Goal: Communication & Community: Ask a question

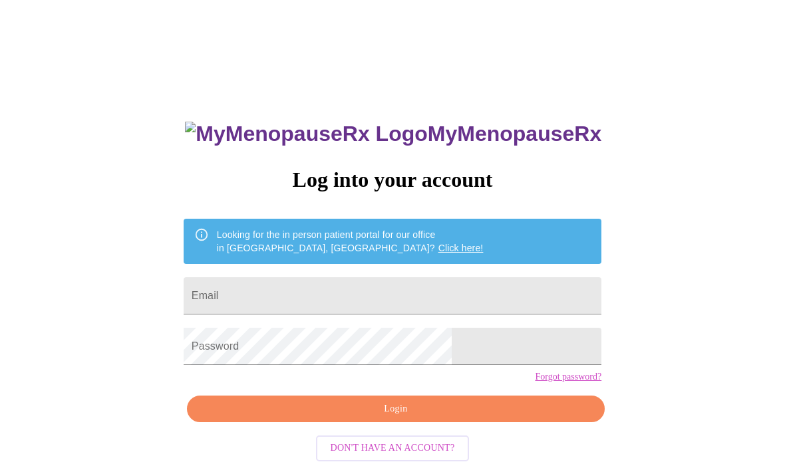
scroll to position [-1, 0]
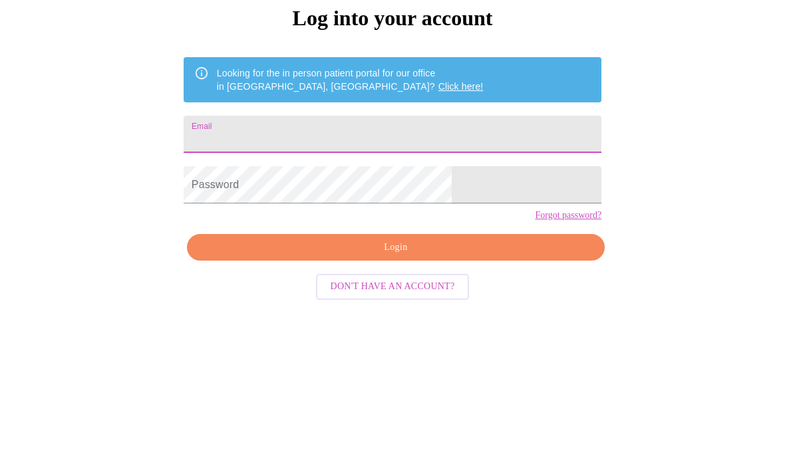
type input "[US_STATE][EMAIL_ADDRESS][PERSON_NAME][DOMAIN_NAME]"
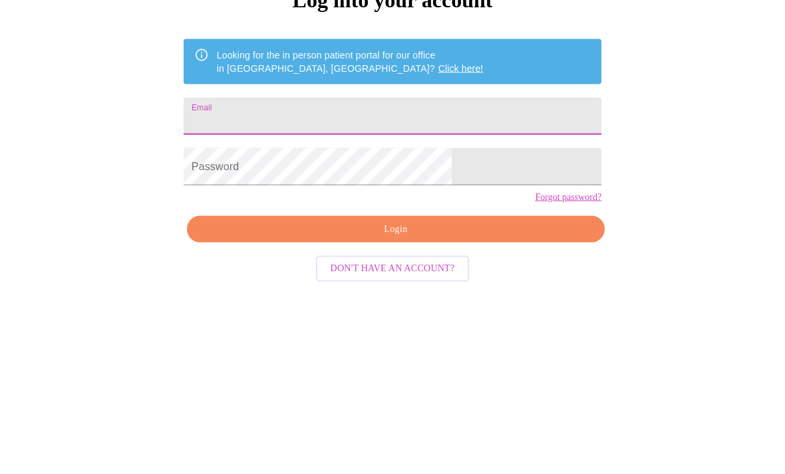
type input "[US_STATE][EMAIL_ADDRESS][PERSON_NAME][DOMAIN_NAME]"
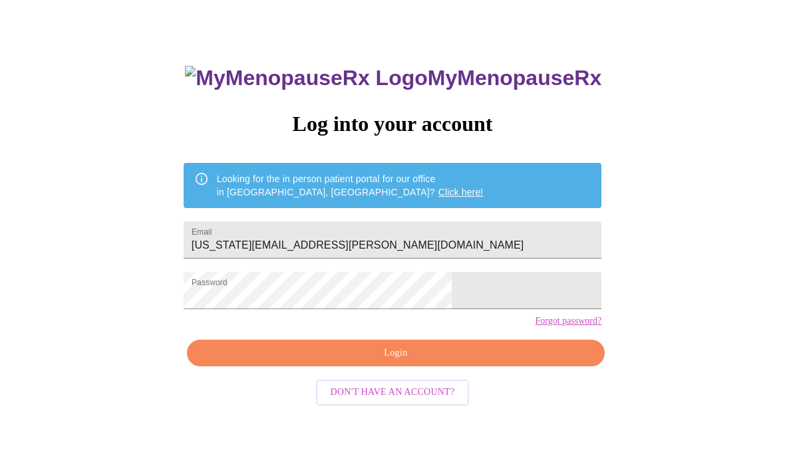
click at [416, 362] on span "Login" at bounding box center [395, 353] width 387 height 17
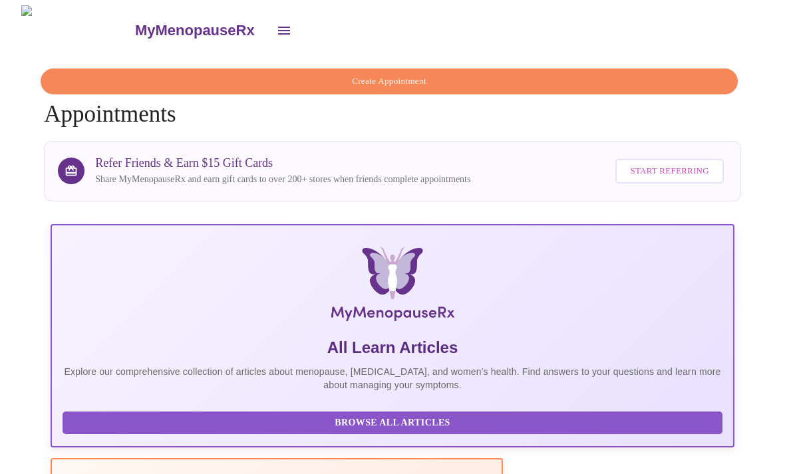
click at [278, 28] on icon "open drawer" at bounding box center [284, 31] width 12 height 8
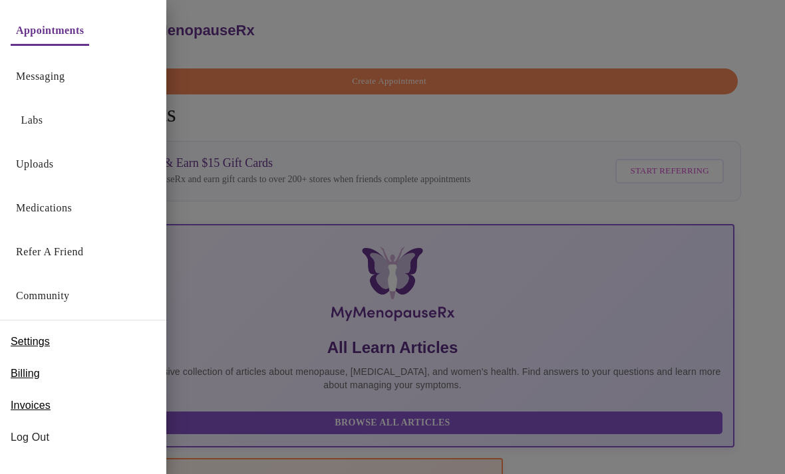
click at [53, 78] on link "Messaging" at bounding box center [40, 76] width 49 height 19
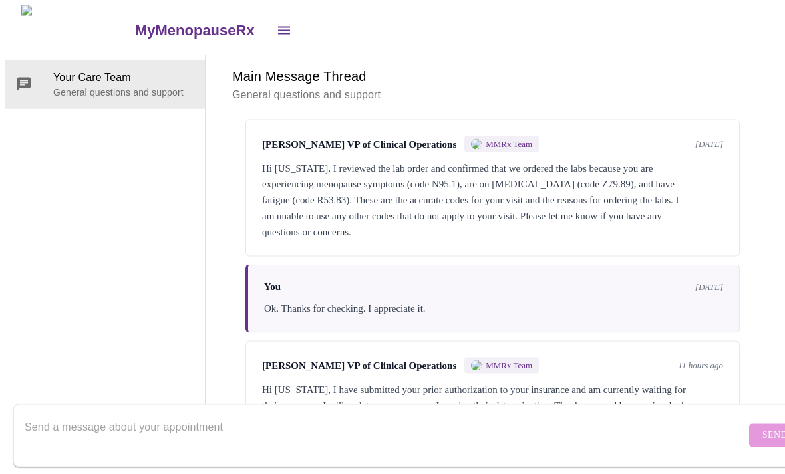
scroll to position [50, 0]
click at [102, 414] on textarea "Send a message about your appointment" at bounding box center [385, 435] width 721 height 43
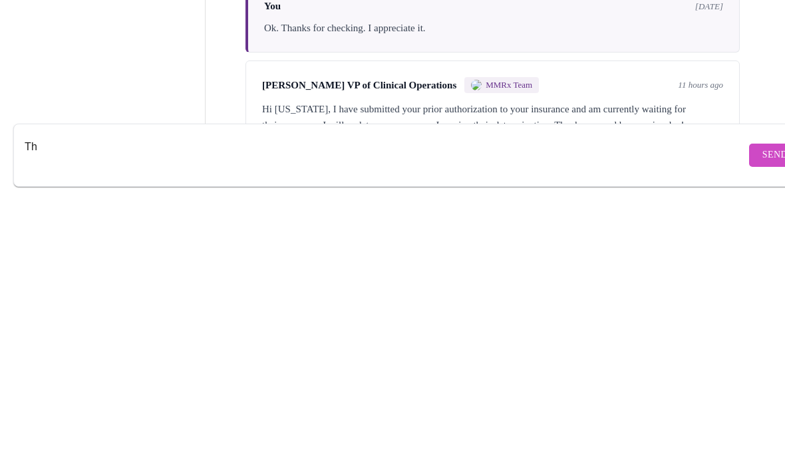
type textarea "T"
type textarea "Its"
